Goal: Task Accomplishment & Management: Use online tool/utility

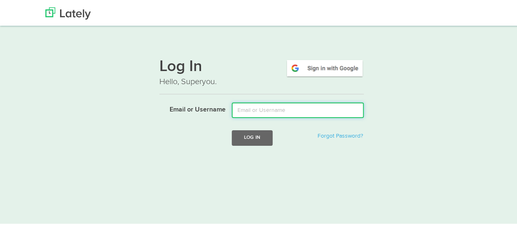
drag, startPoint x: 252, startPoint y: 110, endPoint x: 259, endPoint y: 118, distance: 10.2
click at [252, 110] on input "Email or Username" at bounding box center [298, 109] width 132 height 16
type input "[EMAIL_ADDRESS][DOMAIN_NAME]"
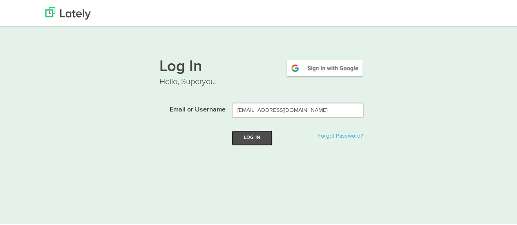
click at [241, 134] on button "Log In" at bounding box center [252, 136] width 41 height 15
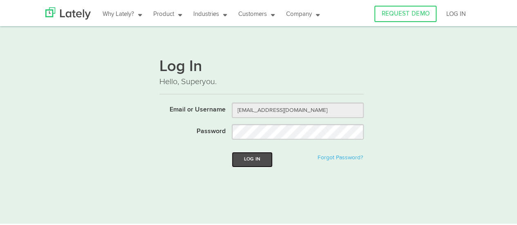
click at [253, 158] on button "Log In" at bounding box center [252, 158] width 41 height 15
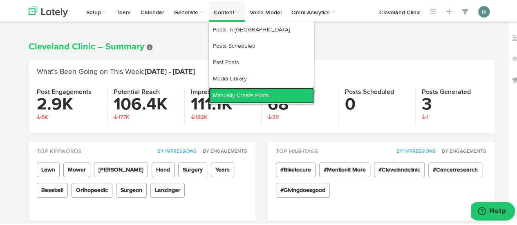
click at [237, 94] on link "Manually Create Posts" at bounding box center [261, 94] width 105 height 16
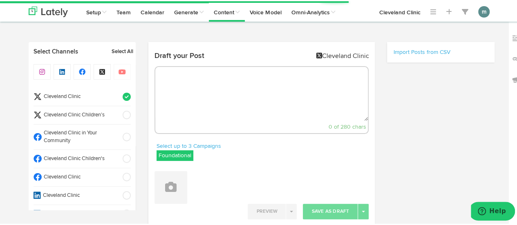
select select "9"
select select "28"
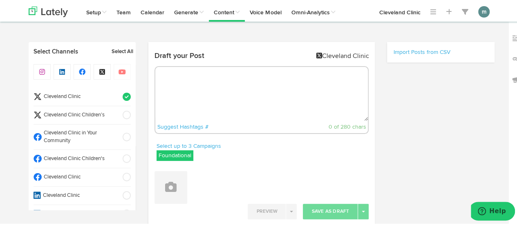
click at [171, 81] on textarea at bounding box center [261, 93] width 213 height 54
paste textarea "If a woman’s testosterone levels somehow dip too low, it can show in a variety …"
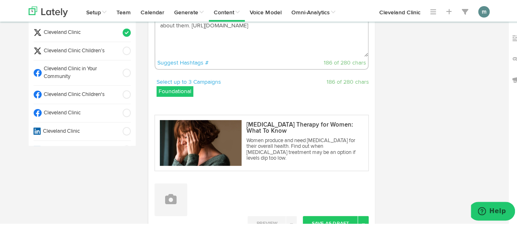
scroll to position [163, 0]
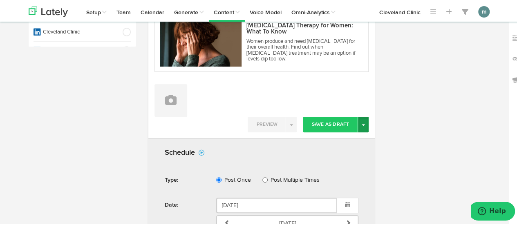
type textarea "If a woman’s testosterone levels somehow dip too low, it can show in a variety …"
click at [362, 123] on span "button" at bounding box center [363, 124] width 3 height 2
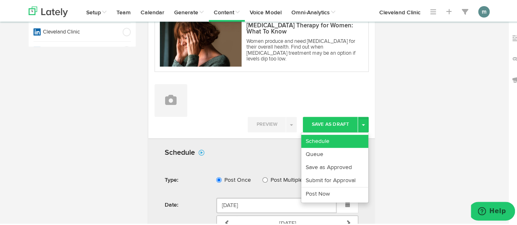
click at [336, 139] on link "Schedule" at bounding box center [334, 140] width 67 height 13
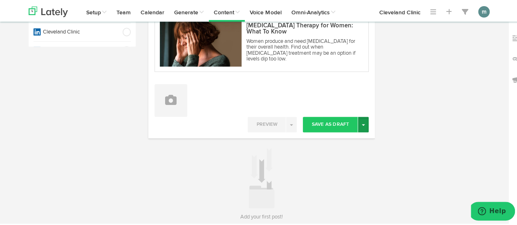
click at [363, 126] on button "Toggle Dropdown" at bounding box center [363, 124] width 11 height 16
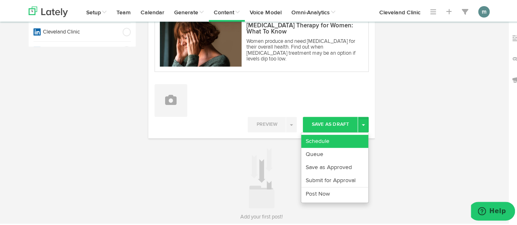
click at [356, 140] on link "Schedule" at bounding box center [334, 140] width 67 height 13
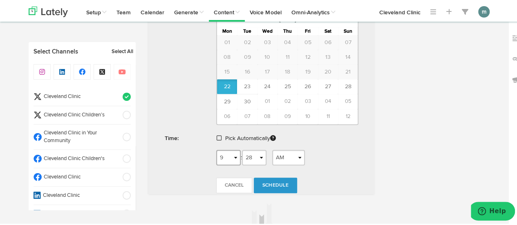
scroll to position [368, 0]
click at [217, 136] on span at bounding box center [219, 137] width 5 height 6
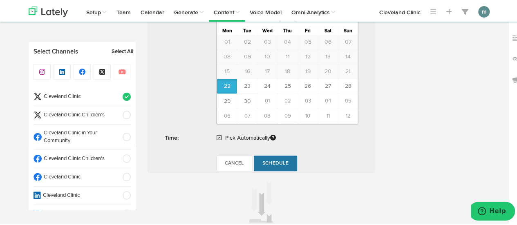
click at [275, 161] on span "Schedule" at bounding box center [275, 162] width 26 height 5
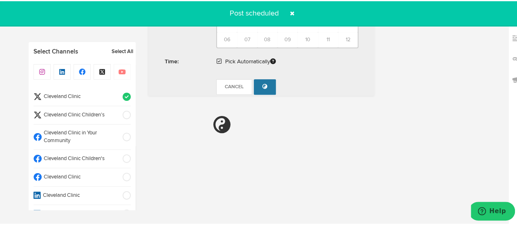
radio input "true"
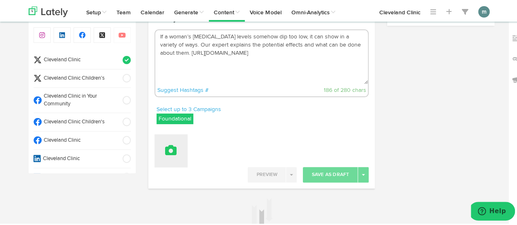
scroll to position [0, 0]
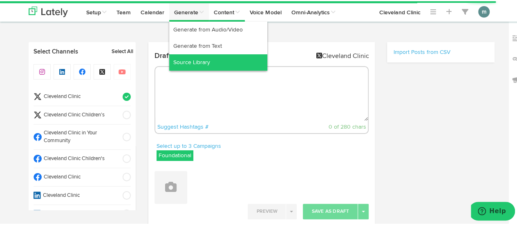
select select "9"
select select "29"
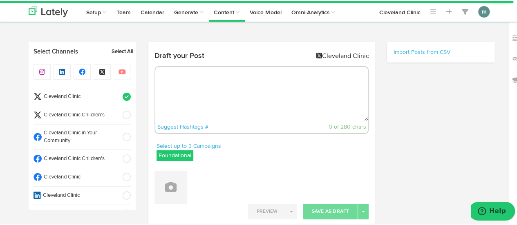
click at [175, 87] on textarea at bounding box center [261, 93] width 213 height 54
paste textarea "11 multiple sclerosis self-care tips. https://cle.clinic/3IzK5rt"
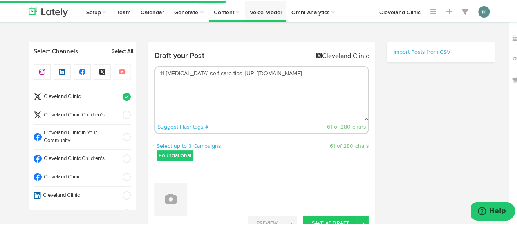
type textarea "11 multiple sclerosis self-care tips. https://cle.clinic/3IzK5rt"
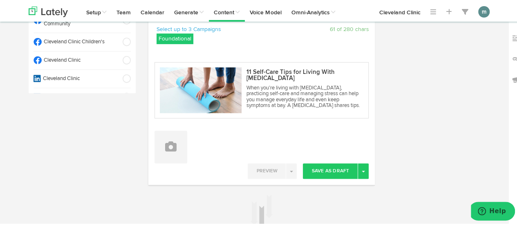
scroll to position [163, 0]
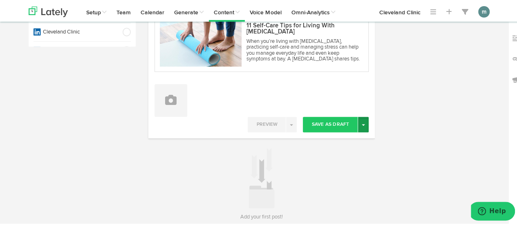
click at [362, 126] on button "Toggle Dropdown" at bounding box center [363, 124] width 11 height 16
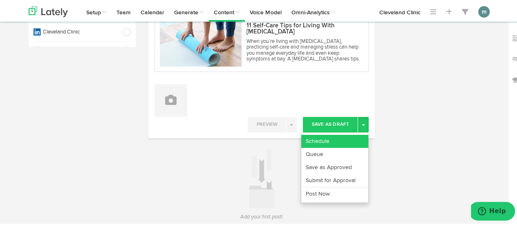
click at [349, 137] on link "Schedule" at bounding box center [334, 140] width 67 height 13
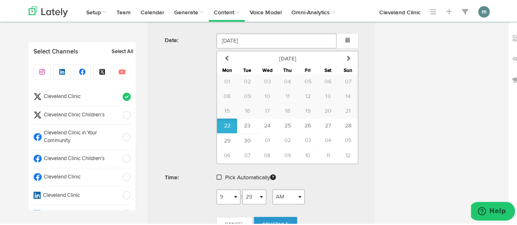
scroll to position [368, 0]
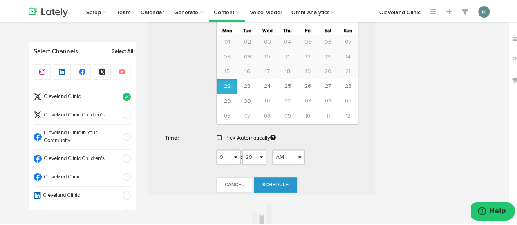
click at [217, 135] on span at bounding box center [219, 137] width 5 height 6
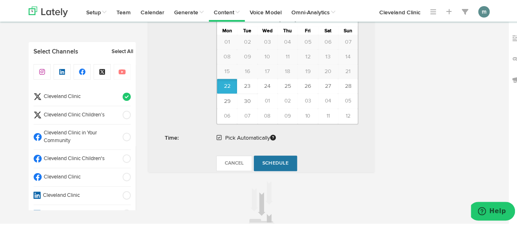
click at [271, 161] on span "Schedule" at bounding box center [275, 162] width 26 height 5
radio input "true"
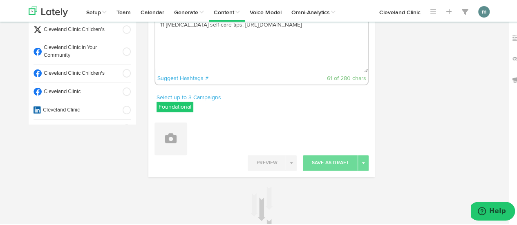
scroll to position [0, 0]
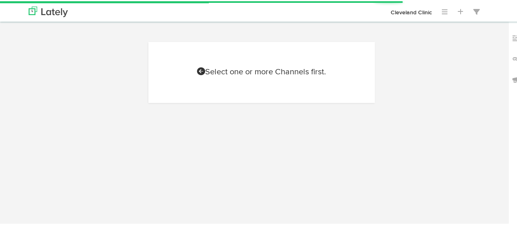
scroll to position [37, 0]
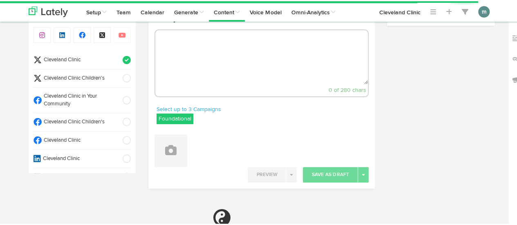
select select "9"
select select "29"
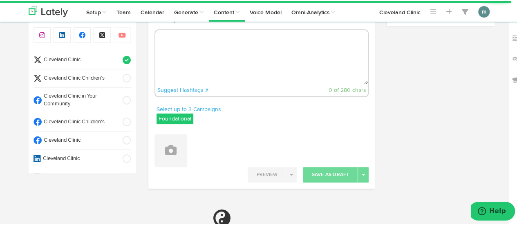
click at [198, 51] on textarea at bounding box center [261, 56] width 213 height 54
paste textarea "Did you know that female mosquitoes are the ones who bite humans? They need our…"
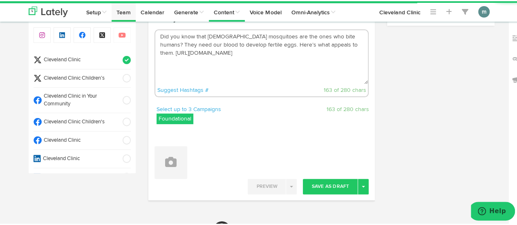
type textarea "Did you know that female mosquitoes are the ones who bite humans? They need our…"
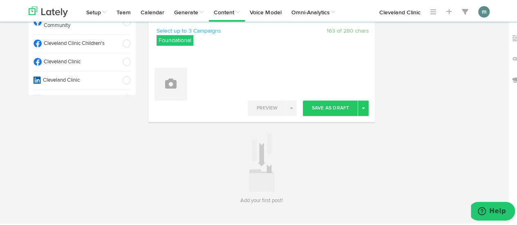
scroll to position [123, 0]
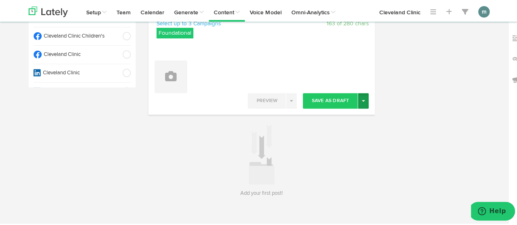
click at [358, 103] on button "Toggle Dropdown" at bounding box center [363, 100] width 11 height 16
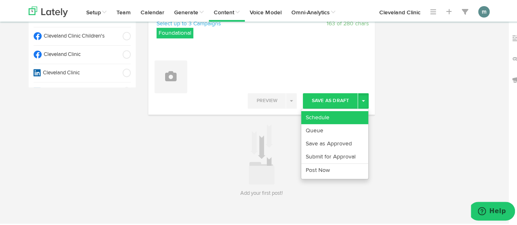
click at [353, 114] on link "Schedule" at bounding box center [334, 116] width 67 height 13
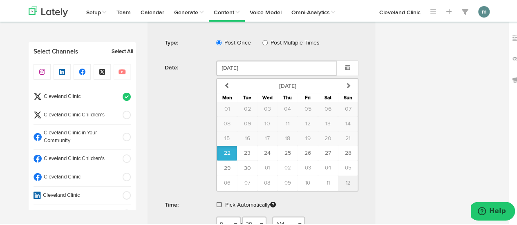
scroll to position [266, 0]
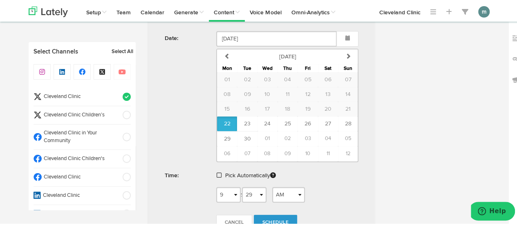
click at [217, 172] on span at bounding box center [219, 174] width 5 height 6
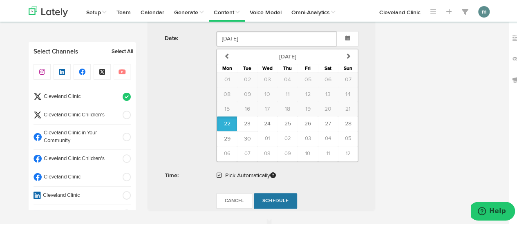
click at [278, 198] on span "Schedule" at bounding box center [275, 199] width 26 height 5
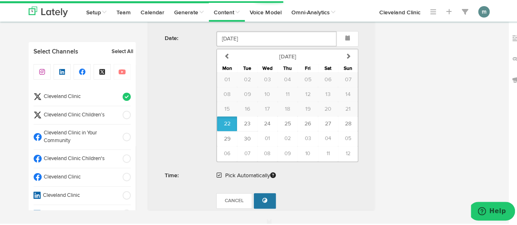
radio input "true"
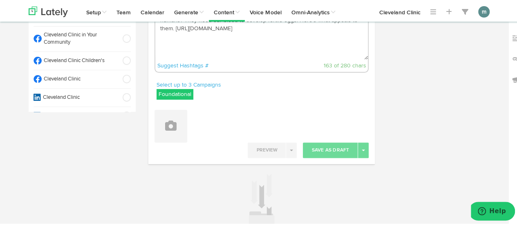
scroll to position [0, 0]
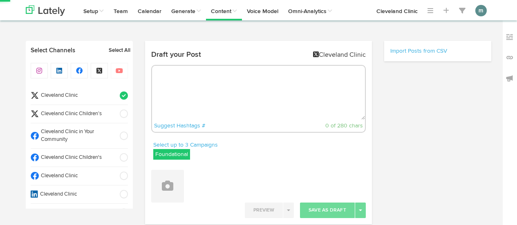
select select "9"
select select "31"
radio input "true"
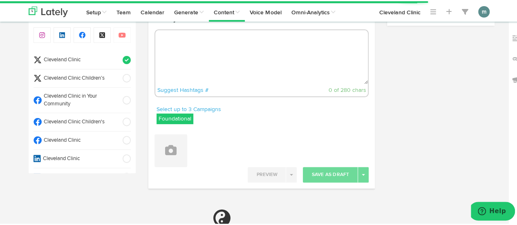
click at [188, 54] on textarea at bounding box center [261, 56] width 213 height 54
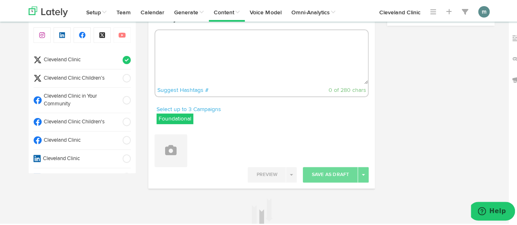
paste textarea "The benefits of weight training + how to start. [URL][DOMAIN_NAME]"
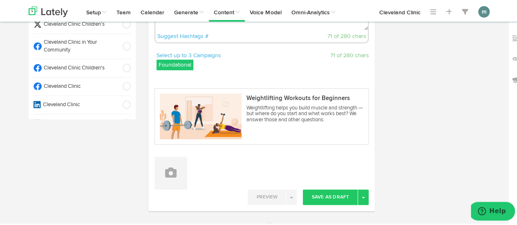
scroll to position [159, 0]
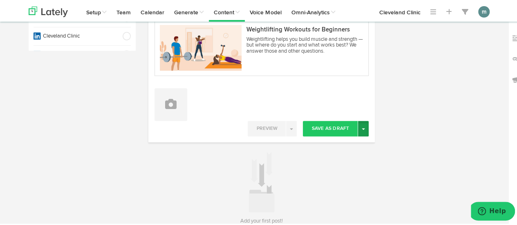
type textarea "The benefits of weight training + how to start. [URL][DOMAIN_NAME]"
click at [363, 130] on button "Toggle Dropdown" at bounding box center [363, 128] width 11 height 16
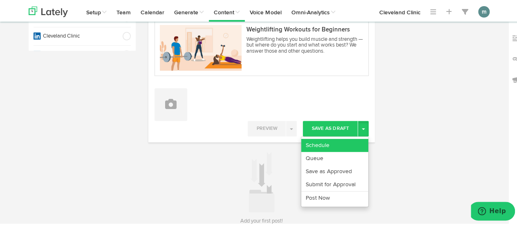
click at [347, 143] on link "Schedule" at bounding box center [334, 144] width 67 height 13
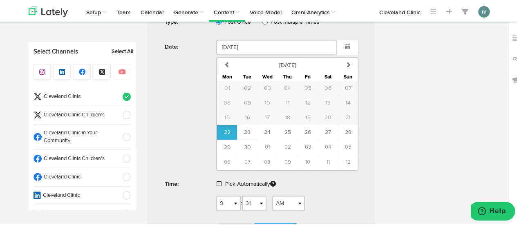
scroll to position [323, 0]
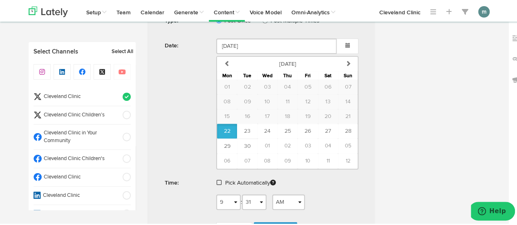
click at [217, 180] on span at bounding box center [219, 182] width 5 height 6
click at [269, 205] on span "Schedule" at bounding box center [275, 207] width 26 height 5
radio input "true"
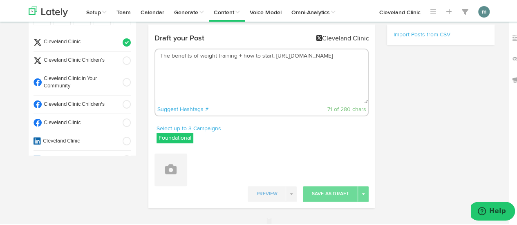
scroll to position [0, 0]
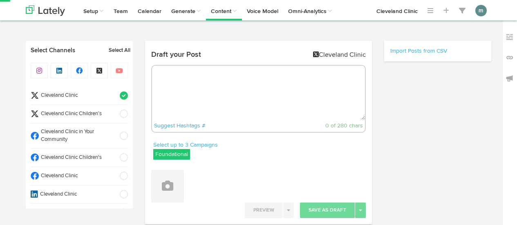
select select "9"
select select "31"
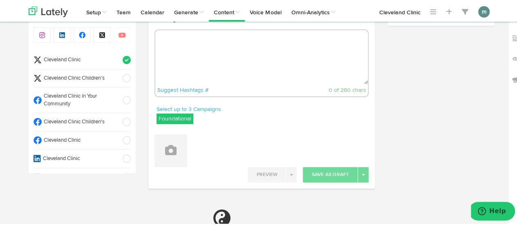
click at [78, 141] on span "Cleveland Clinic" at bounding box center [80, 140] width 76 height 8
click at [92, 58] on span "Cleveland Clinic" at bounding box center [80, 59] width 76 height 8
select select "11"
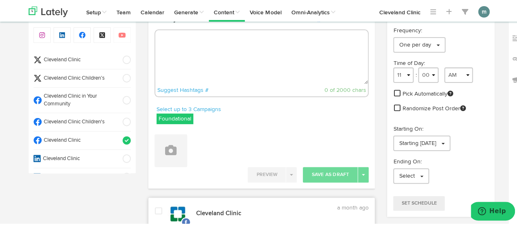
click at [167, 43] on textarea at bounding box center [261, 56] width 213 height 54
paste textarea "If a woman’s testosterone levels somehow dip too low, it can show in a variety …"
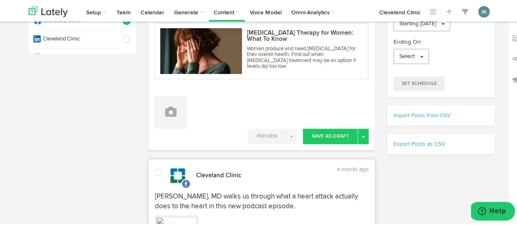
scroll to position [159, 0]
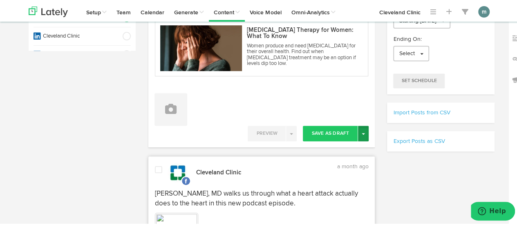
type textarea "If a woman’s testosterone levels somehow dip too low, it can show in a variety …"
click at [361, 134] on button "Toggle Dropdown" at bounding box center [363, 133] width 11 height 16
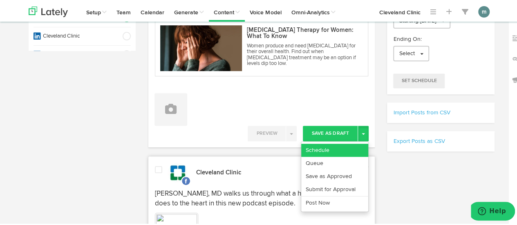
click at [347, 146] on link "Schedule" at bounding box center [334, 149] width 67 height 13
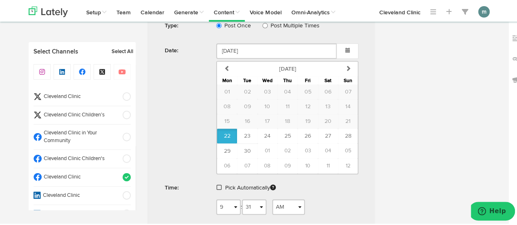
scroll to position [364, 0]
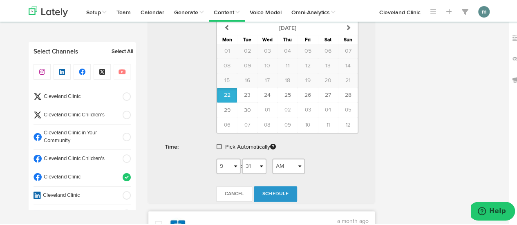
click at [217, 144] on span at bounding box center [219, 146] width 5 height 6
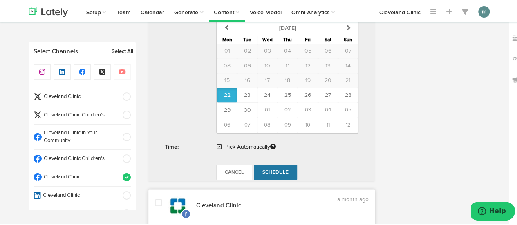
click at [271, 169] on span "Schedule" at bounding box center [275, 171] width 26 height 5
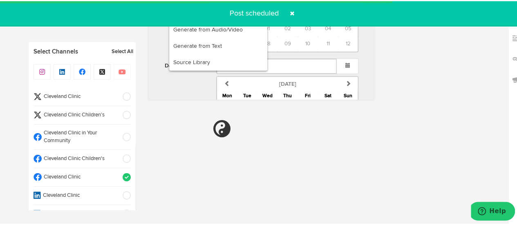
radio input "true"
select select "11"
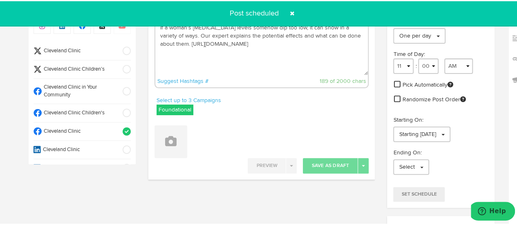
scroll to position [0, 0]
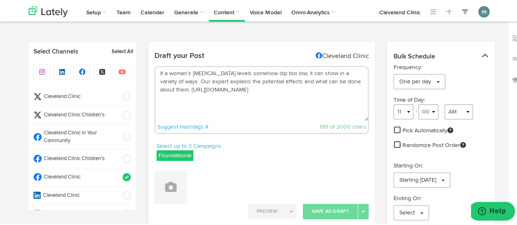
click at [6, 127] on div "Channels Create Generate Pipeline Team Basic Analytics (limited on mobile) Dash…" at bounding box center [261, 185] width 523 height 289
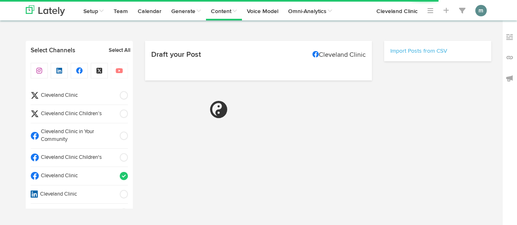
select select "9"
select select "35"
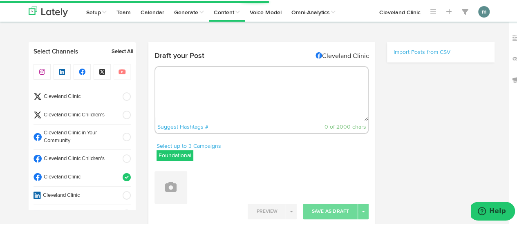
select select "11"
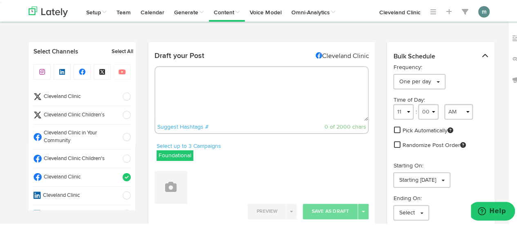
click at [180, 91] on textarea at bounding box center [261, 93] width 213 height 54
paste textarea "11 multiple sclerosis self-care tips. https://cle.clinic/4nLQ1N3"
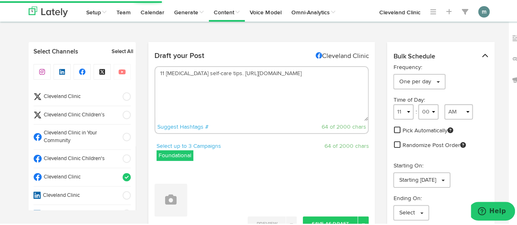
type textarea "11 multiple sclerosis self-care tips. https://cle.clinic/4nLQ1N3"
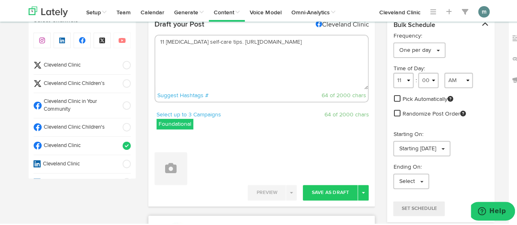
scroll to position [82, 0]
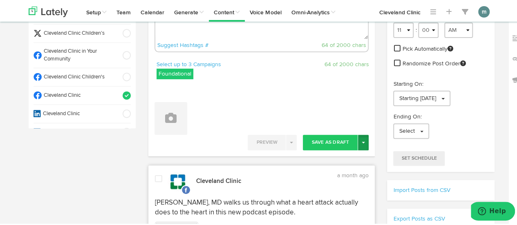
click at [360, 143] on button "Toggle Dropdown" at bounding box center [363, 142] width 11 height 16
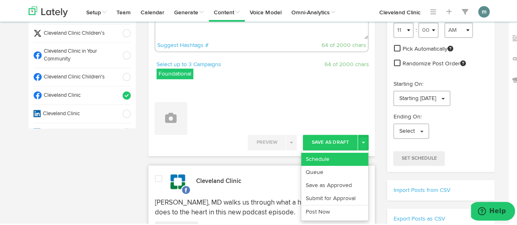
click at [344, 159] on link "Schedule" at bounding box center [334, 158] width 67 height 13
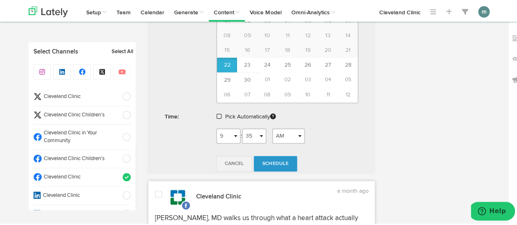
scroll to position [327, 0]
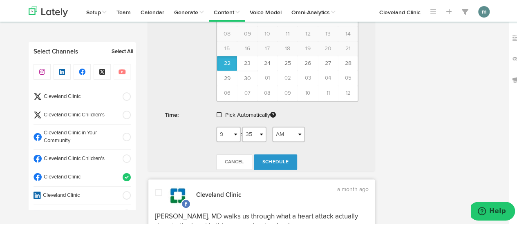
click at [217, 111] on span at bounding box center [219, 114] width 5 height 6
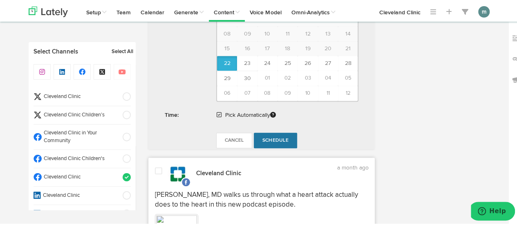
click at [267, 137] on span "Schedule" at bounding box center [275, 139] width 26 height 5
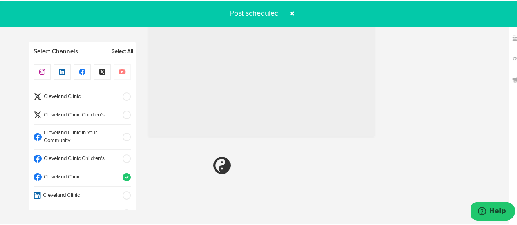
radio input "true"
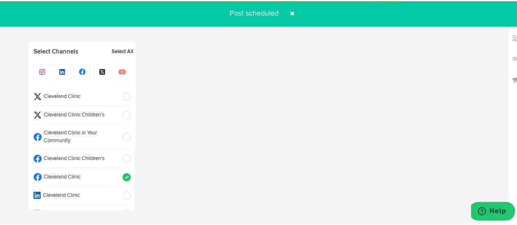
select select "11"
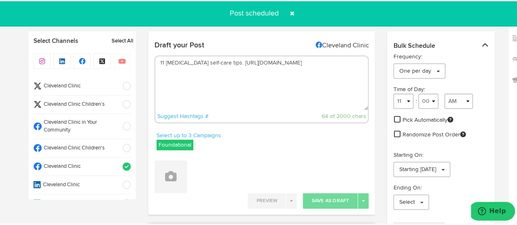
scroll to position [0, 0]
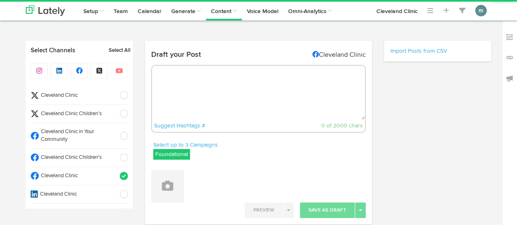
radio input "true"
select select "9"
select select "37"
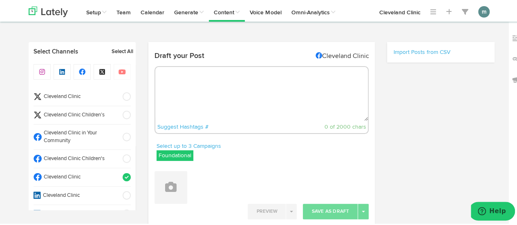
click at [172, 81] on textarea at bounding box center [261, 93] width 213 height 54
select select "11"
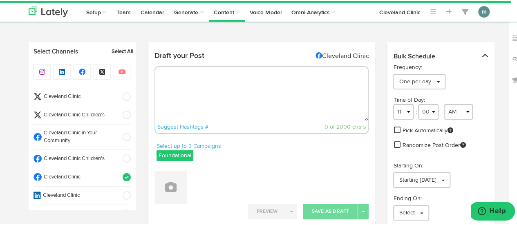
paste textarea "Did you know that [DEMOGRAPHIC_DATA] mosquitoes are the ones who bite humans? T…"
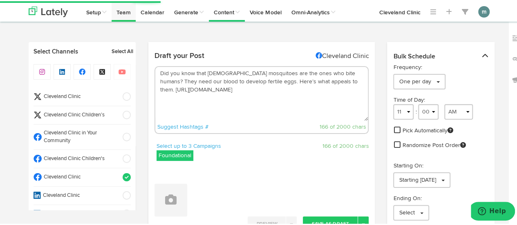
type textarea "Did you know that [DEMOGRAPHIC_DATA] mosquitoes are the ones who bite humans? T…"
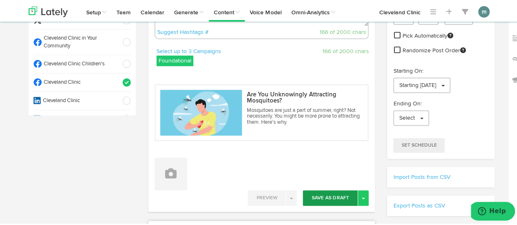
scroll to position [123, 0]
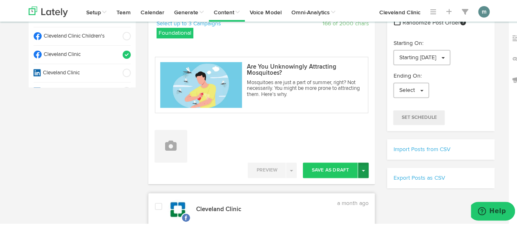
click at [362, 170] on span "button" at bounding box center [363, 170] width 3 height 2
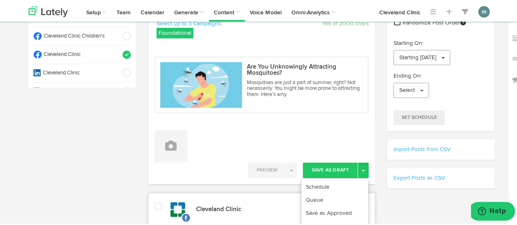
click at [351, 181] on link "Schedule" at bounding box center [334, 185] width 67 height 13
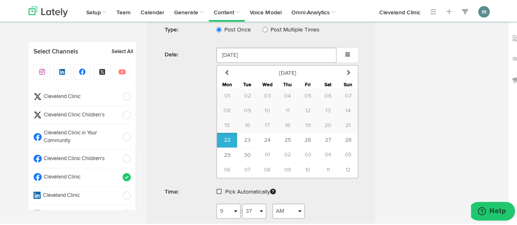
scroll to position [327, 0]
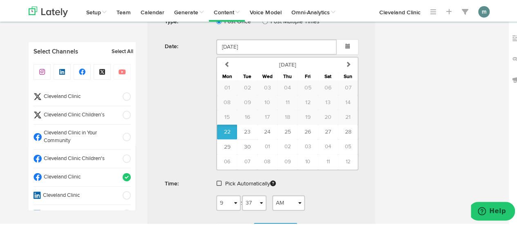
click at [217, 181] on span at bounding box center [219, 182] width 5 height 6
click at [270, 207] on span "Schedule" at bounding box center [275, 208] width 26 height 5
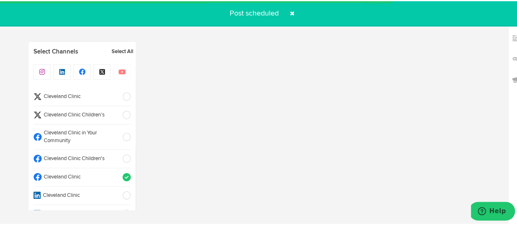
radio input "true"
select select "11"
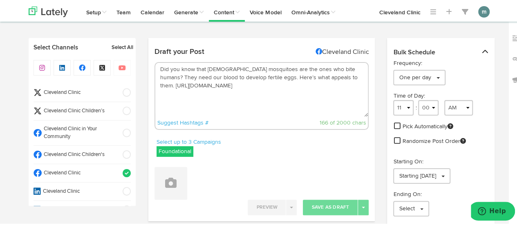
scroll to position [0, 0]
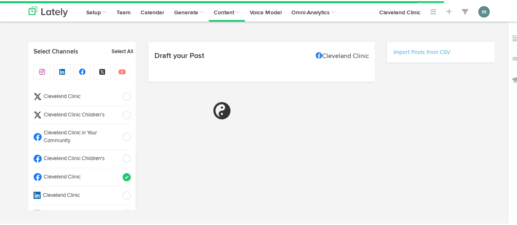
select select "9"
select select "37"
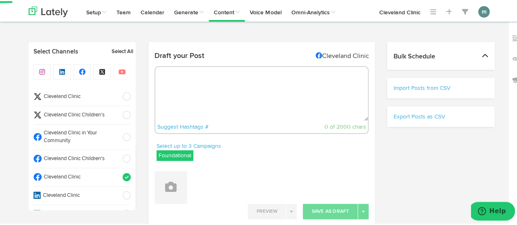
select select "11"
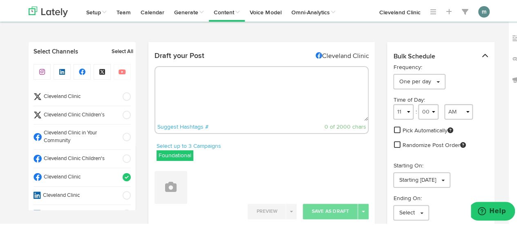
click at [182, 99] on textarea at bounding box center [261, 93] width 213 height 54
paste textarea "The benefits of weight training + how to start. [URL][DOMAIN_NAME]"
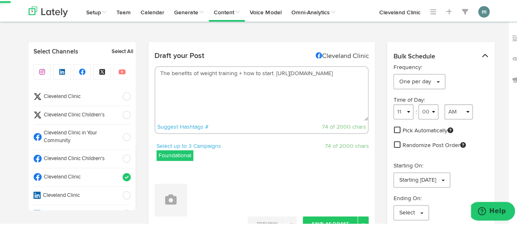
type textarea "The benefits of weight training + how to start. [URL][DOMAIN_NAME]"
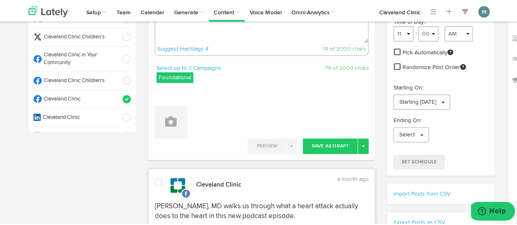
scroll to position [82, 0]
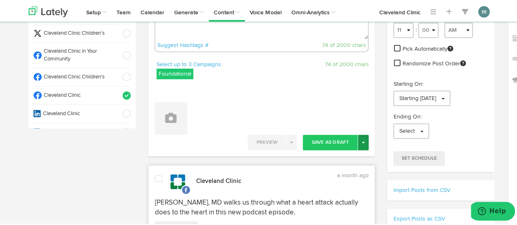
click at [360, 143] on button "Toggle Dropdown" at bounding box center [363, 142] width 11 height 16
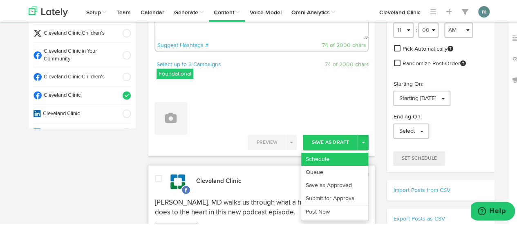
click at [346, 154] on link "Schedule" at bounding box center [334, 158] width 67 height 13
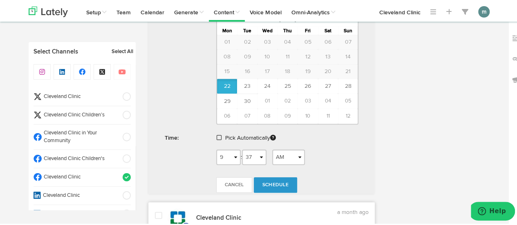
scroll to position [327, 0]
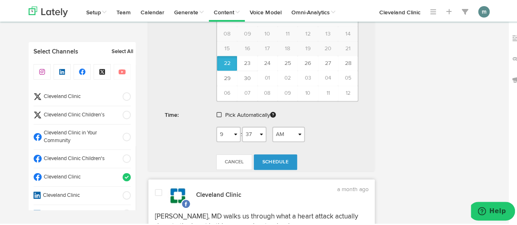
click at [217, 111] on span at bounding box center [219, 114] width 5 height 6
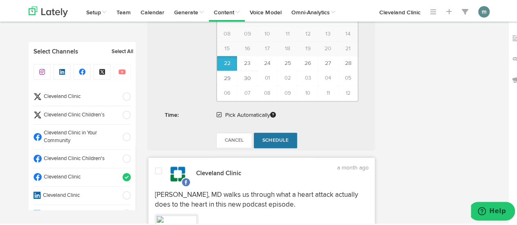
click at [274, 138] on span "Schedule" at bounding box center [275, 139] width 26 height 5
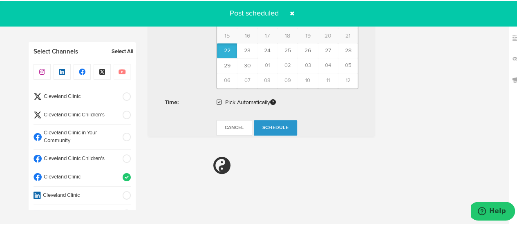
radio input "true"
select select "11"
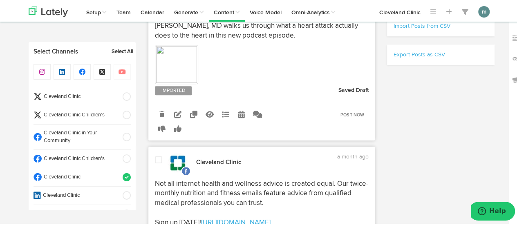
scroll to position [171, 0]
